Goal: Information Seeking & Learning: Learn about a topic

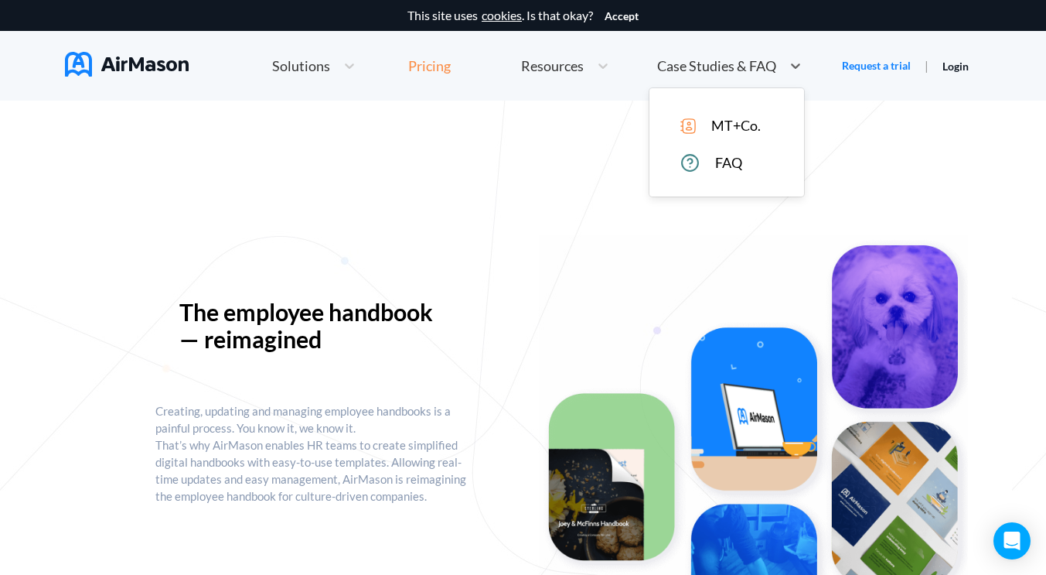
click at [430, 69] on div "Pricing" at bounding box center [429, 66] width 43 height 14
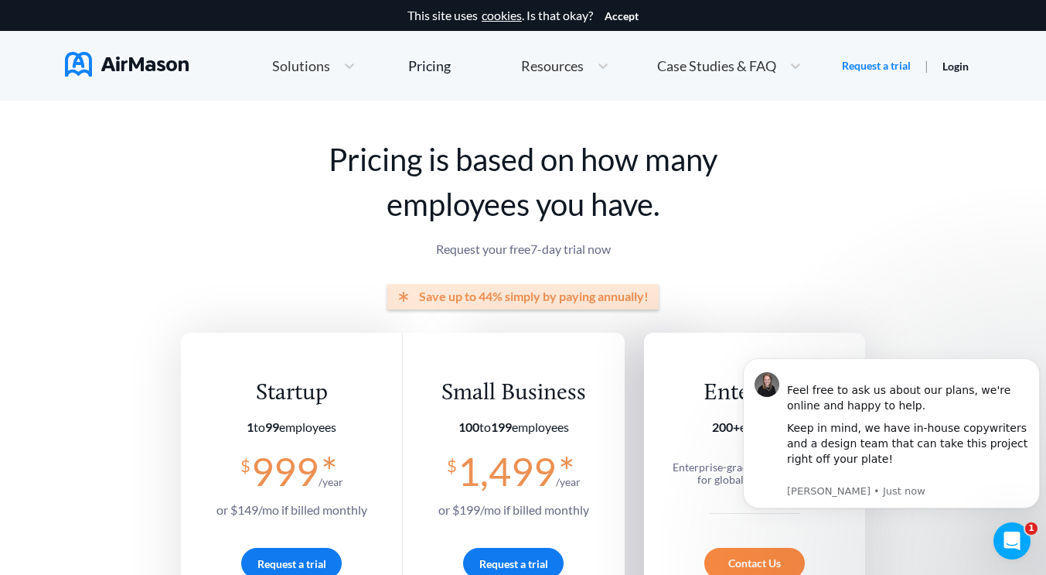
click at [145, 63] on img at bounding box center [127, 64] width 124 height 25
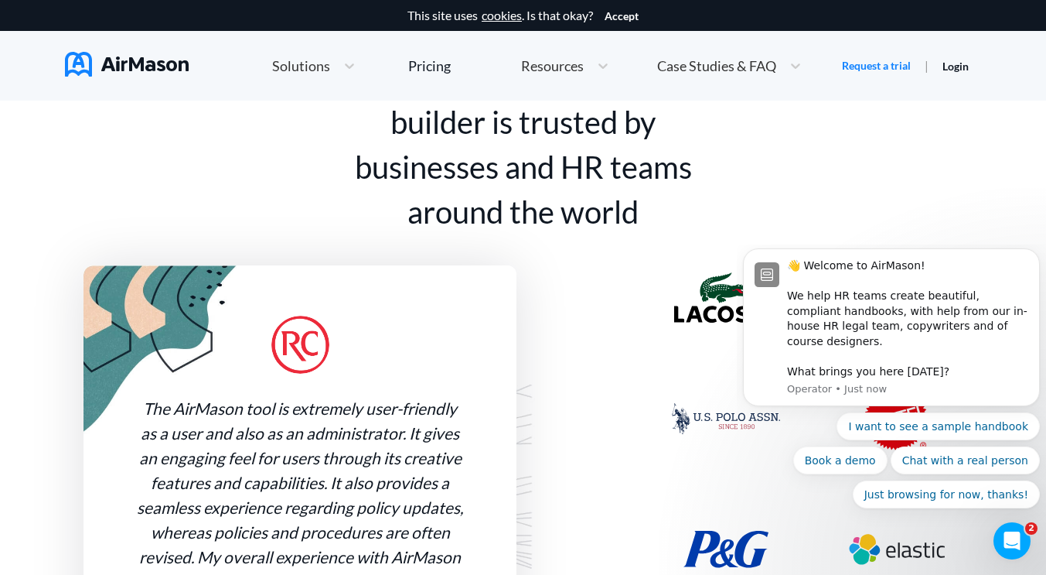
scroll to position [1122, 0]
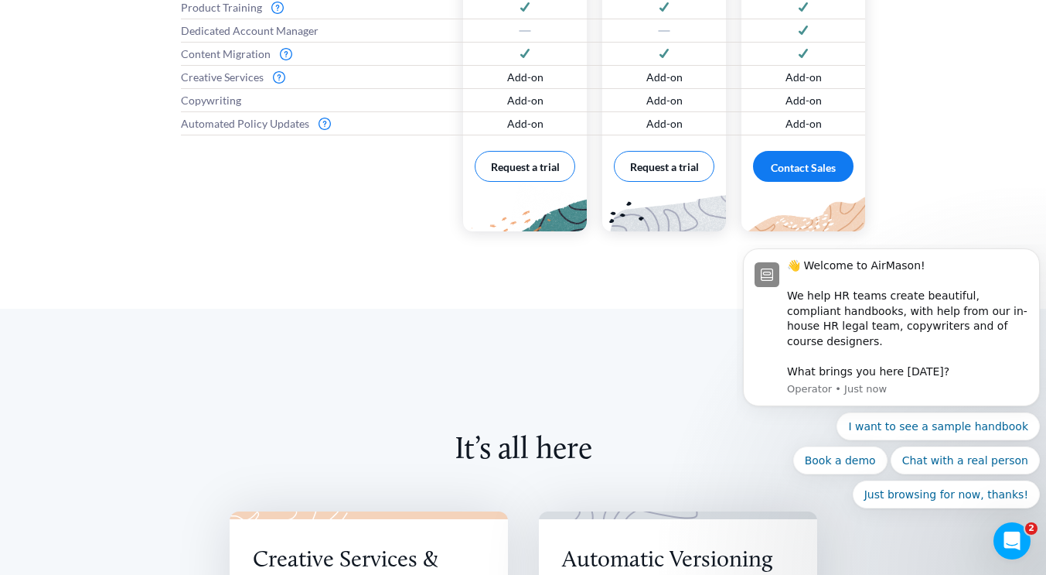
scroll to position [26, 0]
